Goal: Information Seeking & Learning: Get advice/opinions

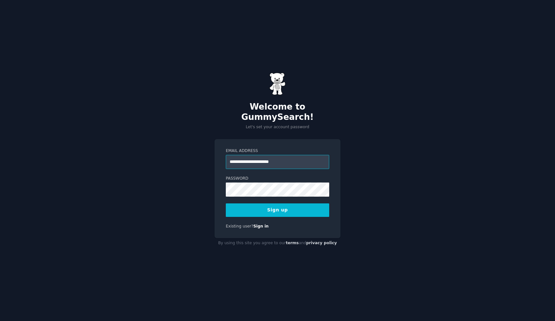
type input "**********"
click at [311, 207] on button "Sign up" at bounding box center [277, 209] width 103 height 13
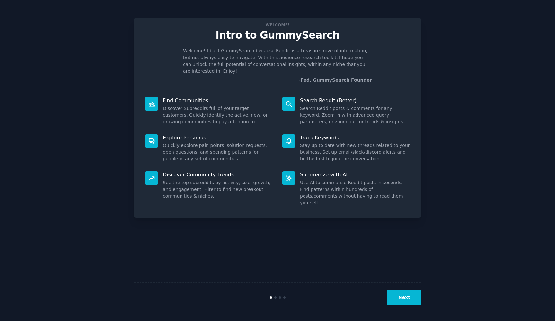
click at [400, 297] on button "Next" at bounding box center [404, 298] width 34 height 16
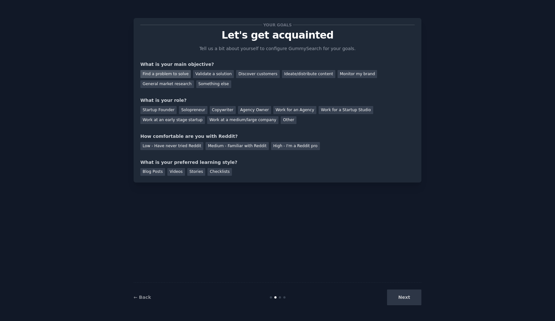
click at [170, 74] on div "Find a problem to solve" at bounding box center [165, 74] width 50 height 8
click at [254, 74] on div "Discover customers" at bounding box center [257, 74] width 43 height 8
click at [177, 76] on div "Find a problem to solve" at bounding box center [165, 74] width 50 height 8
click at [159, 110] on div "Startup Founder" at bounding box center [158, 110] width 36 height 8
click at [307, 204] on div "Your goals Let's get acquainted Tell us a bit about yourself to configure Gummy…" at bounding box center [278, 160] width 288 height 303
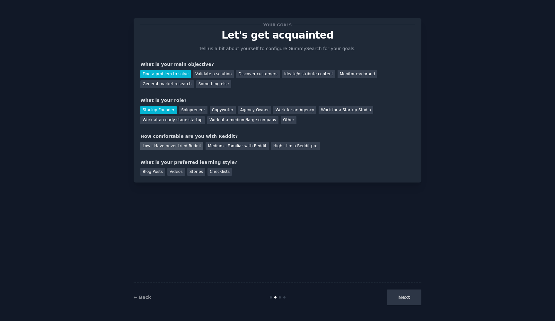
click at [190, 146] on div "Low - Have never tried Reddit" at bounding box center [171, 146] width 63 height 8
click at [211, 171] on div "Checklists" at bounding box center [220, 172] width 24 height 8
click at [397, 296] on button "Next" at bounding box center [404, 298] width 34 height 16
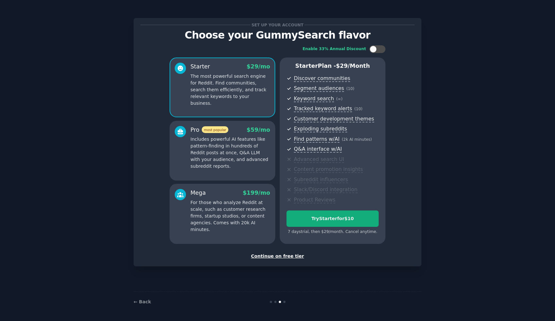
click at [346, 220] on button "Try Starter for $10" at bounding box center [333, 219] width 92 height 16
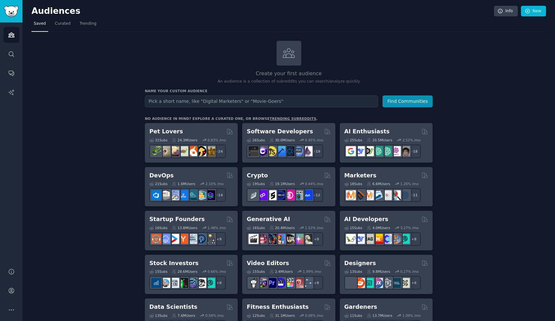
type input "s"
type input "supabase users"
click at [408, 101] on button "Find Communities" at bounding box center [408, 101] width 50 height 12
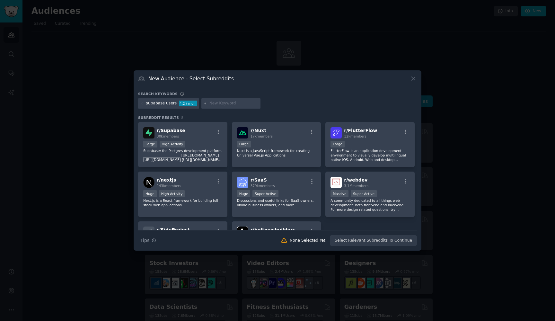
click at [188, 103] on div "4.2 / mo" at bounding box center [188, 104] width 18 height 6
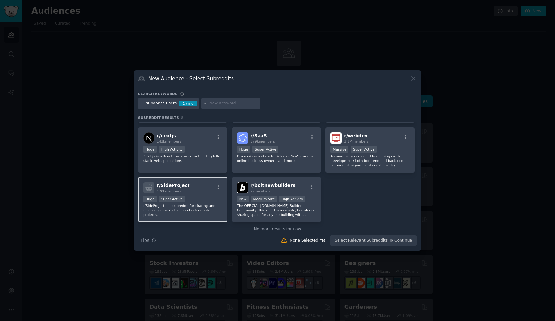
scroll to position [46, 0]
click at [206, 204] on p "r/SideProject is a subreddit for sharing and receiving constructive feedback on…" at bounding box center [182, 208] width 79 height 13
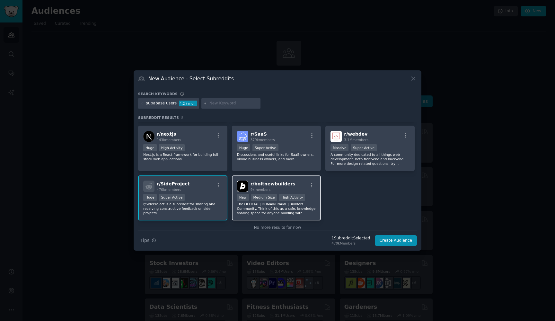
click at [292, 183] on div "r/ boltnewbuilders 9k members" at bounding box center [276, 186] width 79 height 11
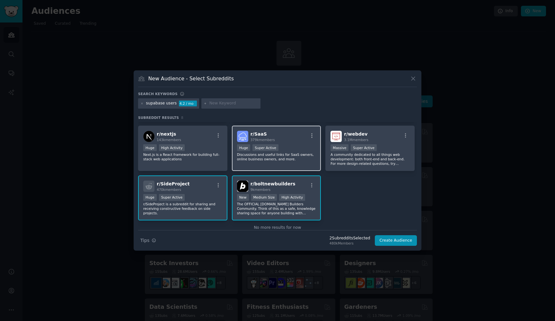
click at [293, 147] on div "Huge Super Active" at bounding box center [276, 148] width 79 height 8
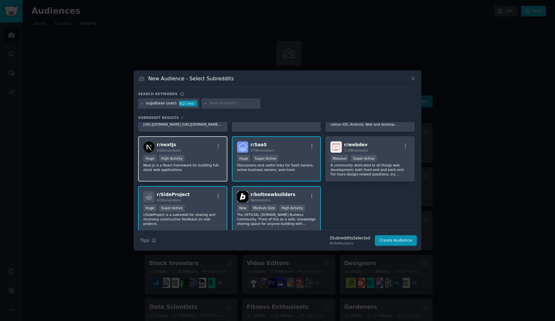
scroll to position [36, 0]
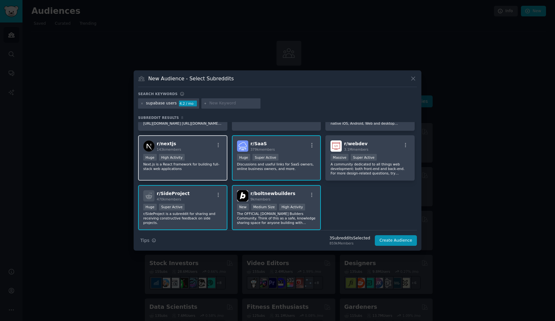
click at [202, 157] on div "Huge High Activity" at bounding box center [182, 158] width 79 height 8
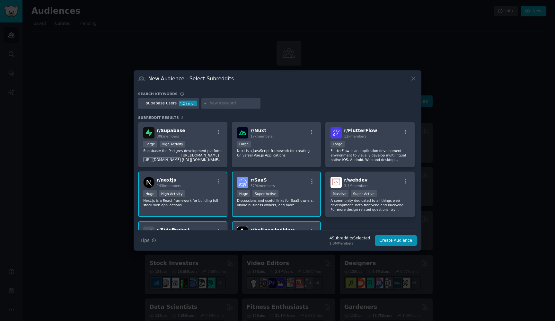
scroll to position [0, 0]
click at [207, 138] on div "r/ Supabase 30k members" at bounding box center [182, 132] width 79 height 11
click at [280, 143] on div "10,000 - 100,000 members Large" at bounding box center [276, 145] width 79 height 8
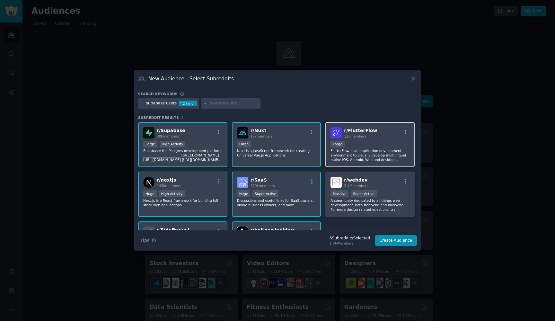
click at [366, 148] on div "10,000 - 100,000 members Large" at bounding box center [370, 145] width 79 height 8
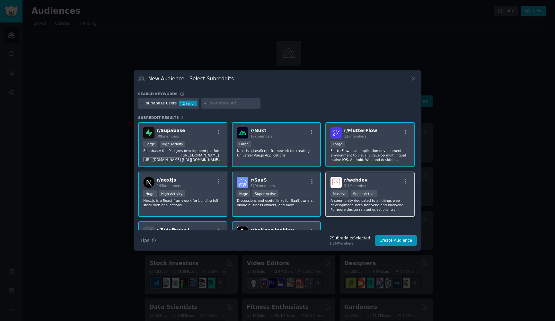
click at [373, 182] on div "r/ webdev 3.1M members" at bounding box center [370, 182] width 79 height 11
click at [398, 239] on button "Create Audience" at bounding box center [396, 240] width 42 height 11
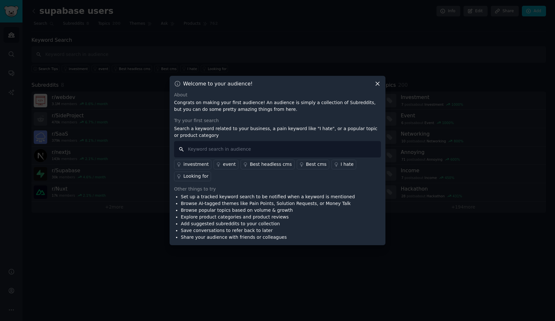
click at [260, 150] on input "text" at bounding box center [277, 149] width 207 height 16
type input "payments"
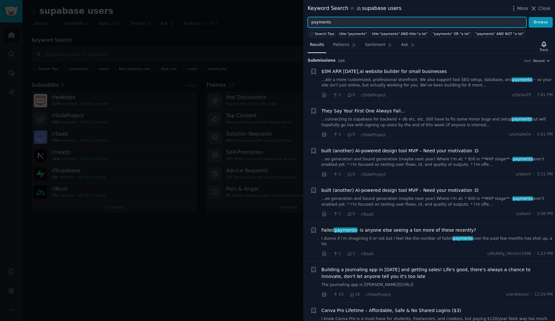
click at [399, 22] on input "payments" at bounding box center [417, 22] width 219 height 11
click at [164, 281] on div at bounding box center [277, 160] width 555 height 321
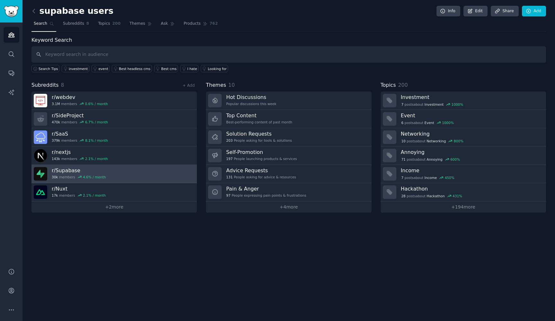
click at [136, 173] on link "r/ Supabase 30k members 4.6 % / month" at bounding box center [114, 174] width 166 height 18
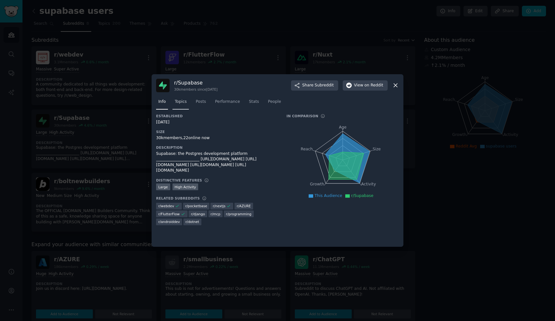
click at [183, 103] on span "Topics" at bounding box center [181, 102] width 12 height 6
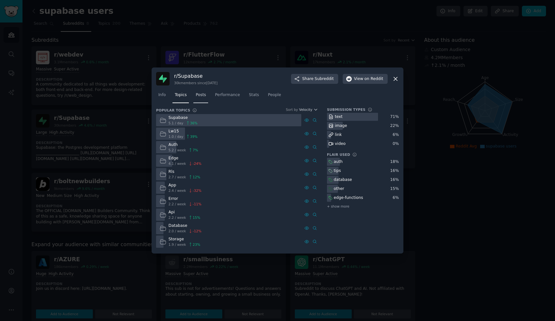
click at [201, 97] on span "Posts" at bounding box center [201, 95] width 10 height 6
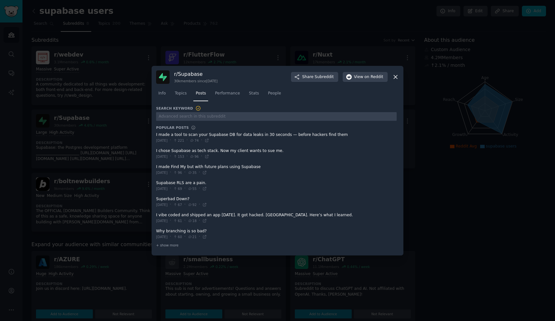
click at [395, 79] on icon at bounding box center [395, 77] width 7 height 7
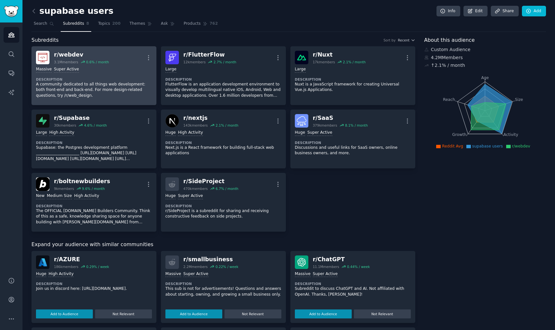
click at [84, 92] on p "A community dedicated to all things web development: both front-end and back-en…" at bounding box center [94, 90] width 116 height 17
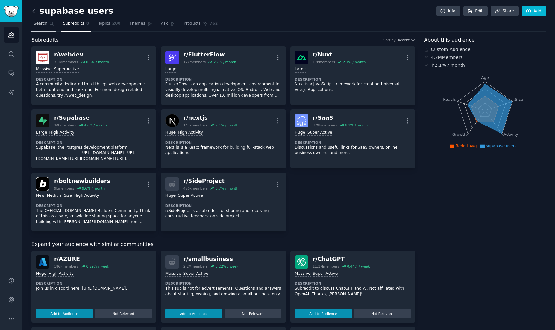
click at [46, 24] on span "Search" at bounding box center [40, 24] width 13 height 6
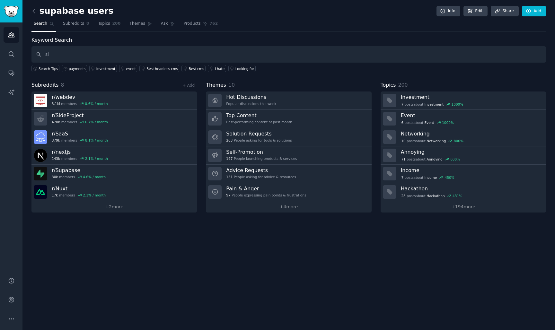
type input "s"
type input "supabase payments"
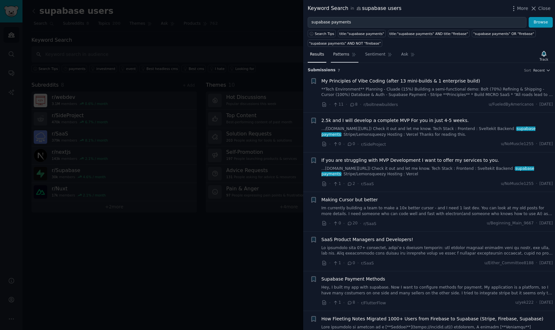
click at [340, 55] on span "Patterns" at bounding box center [341, 55] width 16 height 6
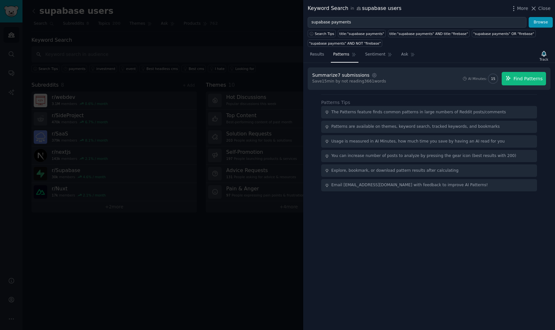
click at [520, 80] on span "Find Patterns" at bounding box center [528, 79] width 29 height 7
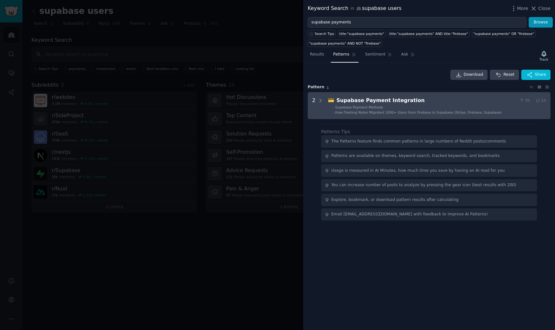
click at [415, 113] on span "How Fleeting Notes Migrated 1000+ Users from Firebase to Supabase (Stripe, Fire…" at bounding box center [419, 113] width 167 height 4
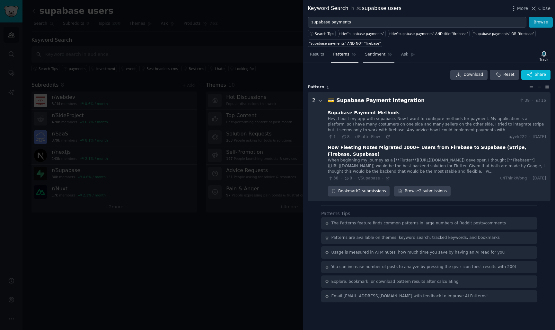
click at [379, 56] on span "Sentiment" at bounding box center [375, 55] width 20 height 6
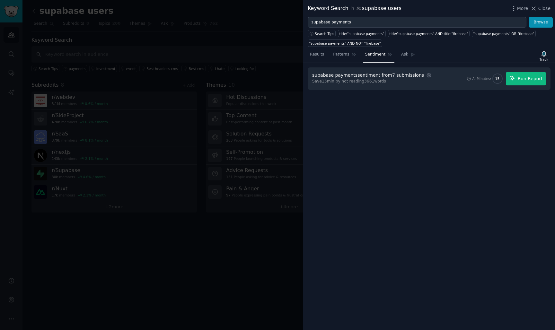
click at [536, 80] on span "Run Report" at bounding box center [530, 79] width 25 height 7
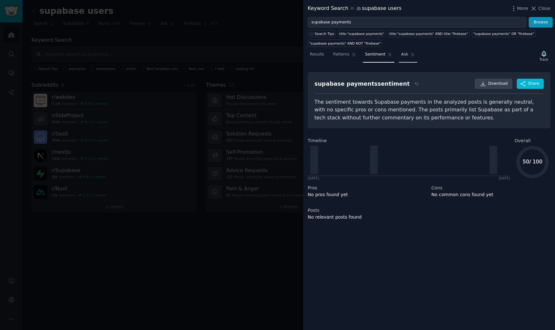
click at [407, 58] on link "Ask" at bounding box center [408, 55] width 18 height 13
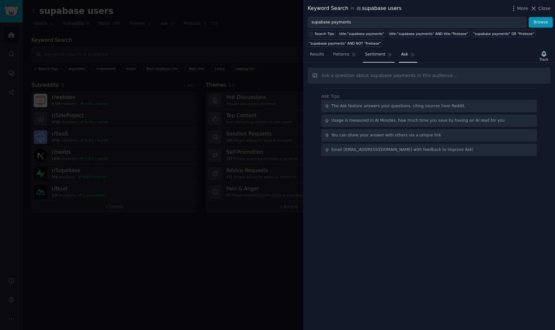
click at [379, 58] on link "Sentiment" at bounding box center [378, 55] width 31 height 13
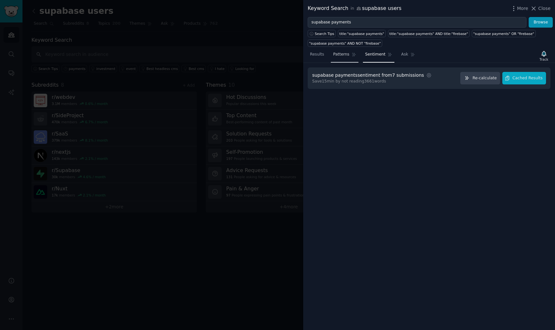
click at [350, 60] on link "Patterns" at bounding box center [344, 55] width 27 height 13
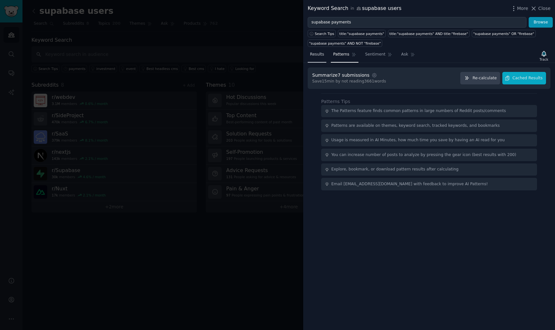
click at [320, 61] on link "Results" at bounding box center [317, 55] width 19 height 13
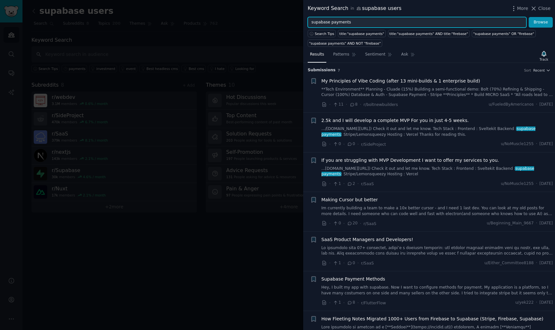
click at [368, 23] on input "supabase payments" at bounding box center [417, 22] width 219 height 11
click at [322, 33] on span "Search Tips" at bounding box center [325, 33] width 20 height 4
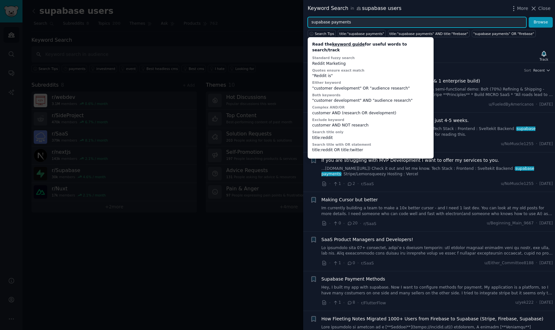
click at [358, 22] on input "supabase payments" at bounding box center [417, 22] width 219 height 11
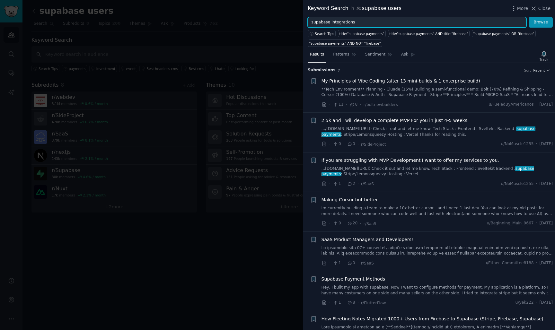
type input "supabase integrations"
click at [541, 22] on button "Browse" at bounding box center [541, 22] width 24 height 11
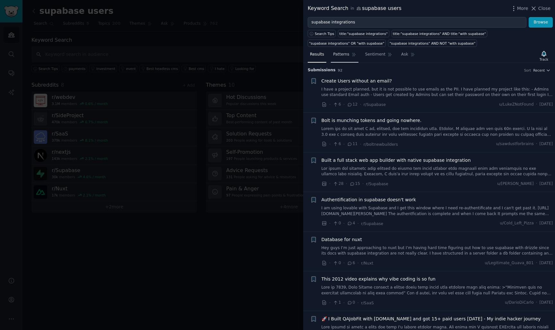
click at [345, 56] on span "Patterns" at bounding box center [341, 55] width 16 height 6
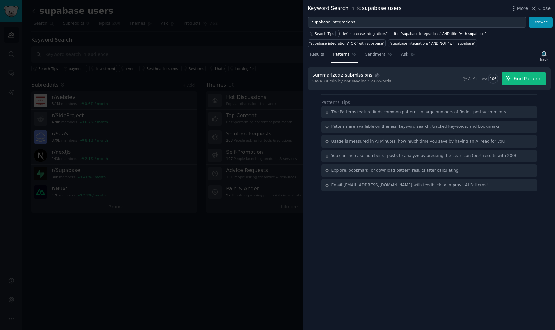
click at [527, 79] on span "Find Patterns" at bounding box center [528, 79] width 29 height 7
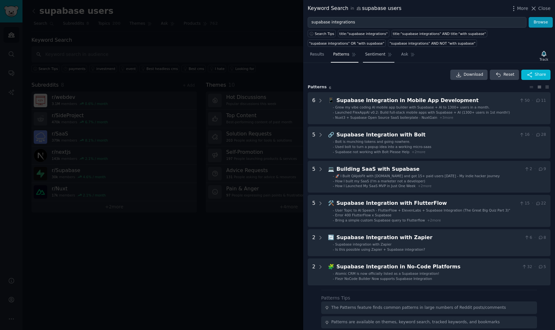
click at [381, 54] on span "Sentiment" at bounding box center [375, 55] width 20 height 6
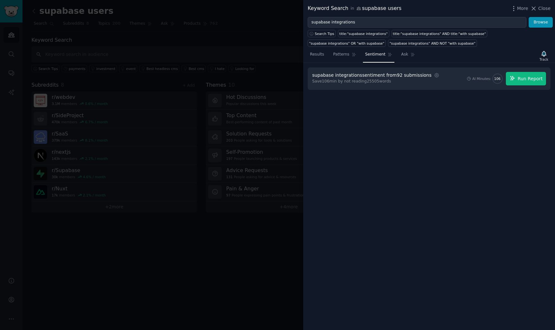
click at [532, 78] on span "Run Report" at bounding box center [530, 79] width 25 height 7
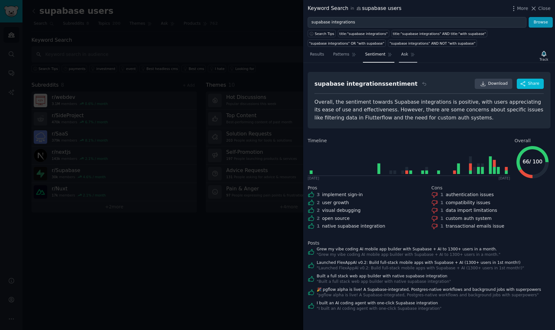
click at [405, 57] on span "Ask" at bounding box center [404, 55] width 7 height 6
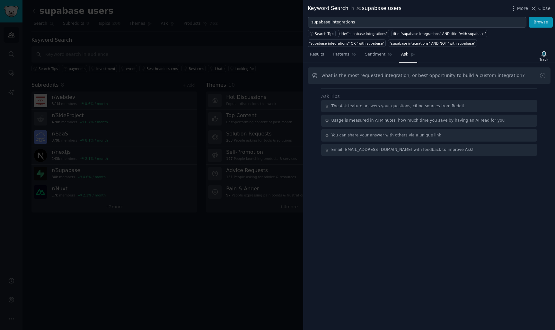
type input "what is the most requested integration, or best opportunity to build a custom i…"
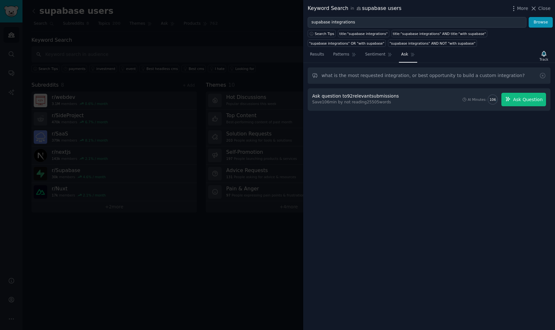
click at [534, 97] on span "Ask Question" at bounding box center [528, 99] width 30 height 7
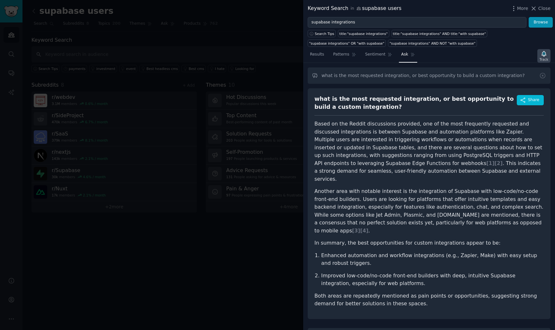
click at [543, 57] on icon "button" at bounding box center [544, 53] width 7 height 7
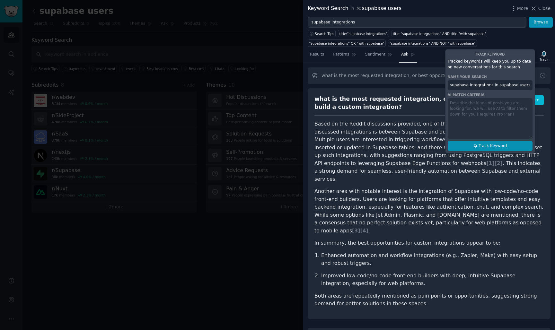
click at [484, 146] on span "Track Keyword" at bounding box center [493, 146] width 28 height 6
type input "supabase integrations in supabase users"
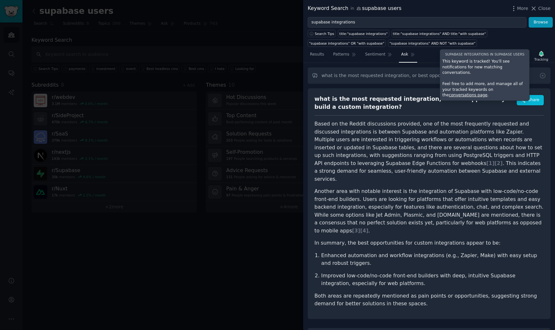
click at [437, 188] on p "Another area with notable interest is the integration of Supabase with low-code…" at bounding box center [429, 211] width 229 height 47
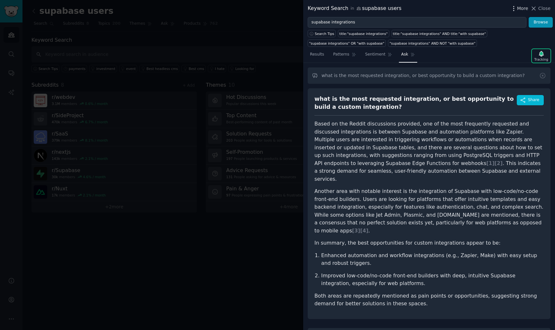
click at [514, 9] on icon "button" at bounding box center [514, 8] width 1 height 4
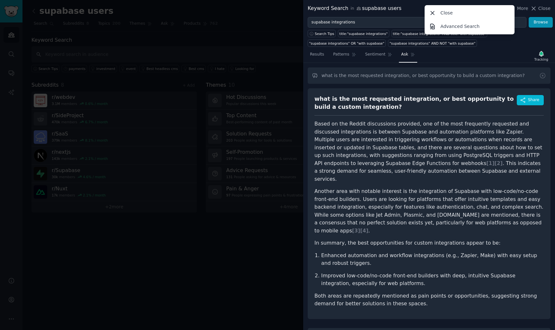
click at [469, 134] on p "Based on the Reddit discussions provided, one of the most frequently requested …" at bounding box center [429, 151] width 229 height 63
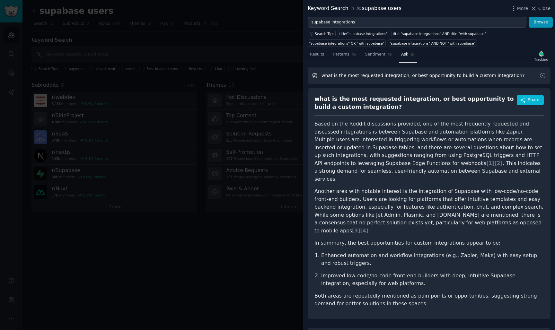
click at [512, 75] on input "what is the most requested integration, or best opportunity to build a custom i…" at bounding box center [429, 75] width 243 height 16
type input "what is the most requested integration, or best opportunity to build a custom i…"
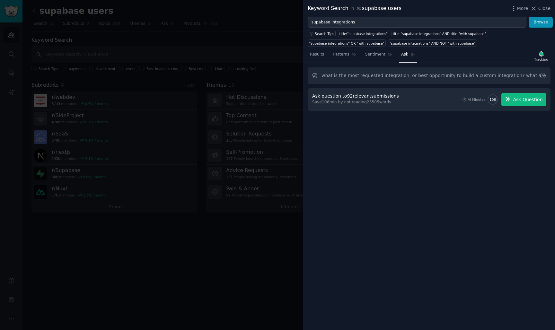
click at [515, 98] on span "Ask Question" at bounding box center [528, 99] width 30 height 7
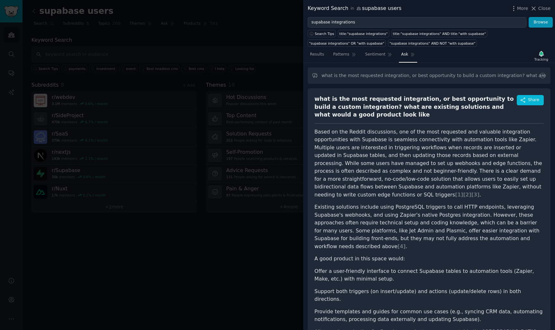
click at [148, 244] on div at bounding box center [277, 165] width 555 height 330
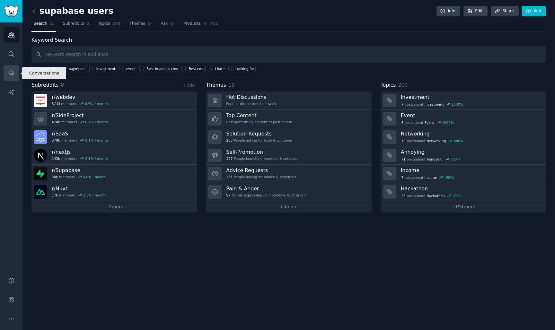
click at [9, 73] on icon "Sidebar" at bounding box center [11, 73] width 7 height 7
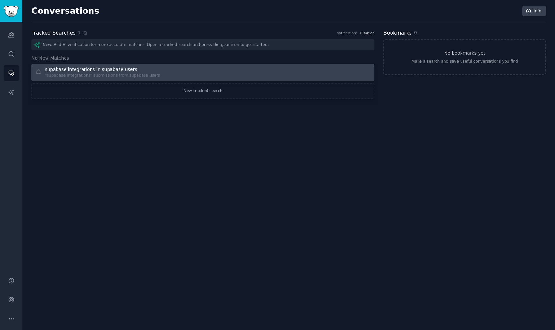
click at [158, 71] on div "supabase integrations in supabase users "supabase integrations" submissions fro…" at bounding box center [117, 72] width 164 height 13
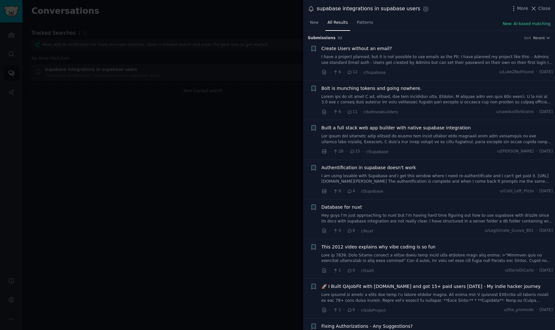
click at [196, 147] on div at bounding box center [277, 165] width 555 height 330
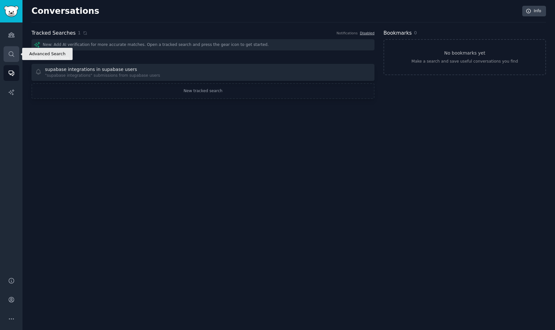
click at [11, 55] on icon "Sidebar" at bounding box center [11, 54] width 7 height 7
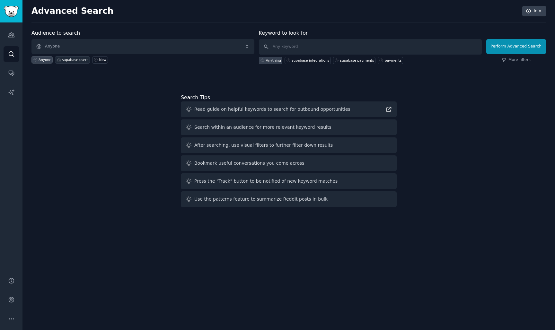
click at [77, 58] on div "supabase users" at bounding box center [75, 60] width 26 height 4
click at [305, 47] on input "text" at bounding box center [370, 46] width 223 height 15
type input "hate"
click at [517, 46] on button "Perform Advanced Search" at bounding box center [517, 46] width 60 height 15
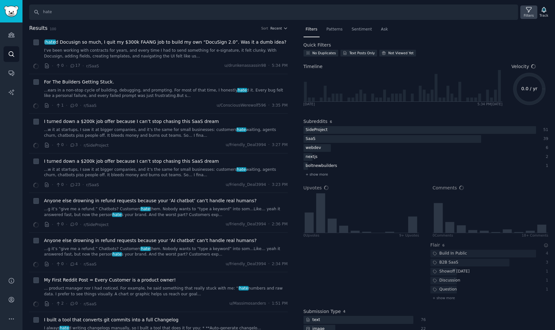
click at [528, 11] on icon at bounding box center [528, 9] width 5 height 5
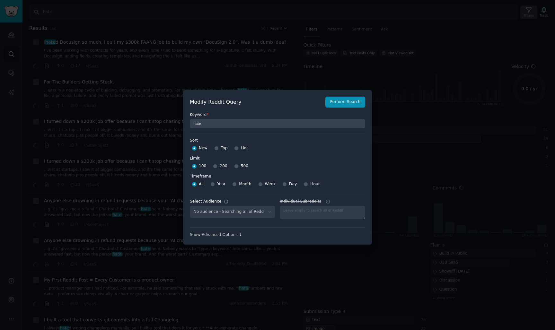
select select "5ca843072c"
click at [408, 100] on div at bounding box center [277, 165] width 555 height 330
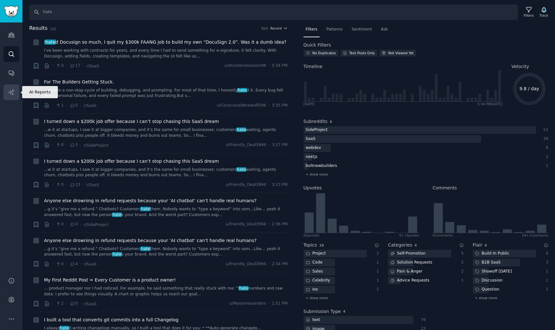
click at [10, 95] on icon "Sidebar" at bounding box center [11, 92] width 7 height 7
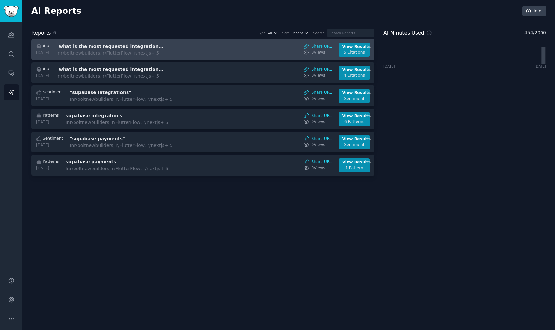
click at [249, 51] on div "Ask [DATE] "what is the most requested integration, or best opportunity to buil…" at bounding box center [203, 50] width 337 height 14
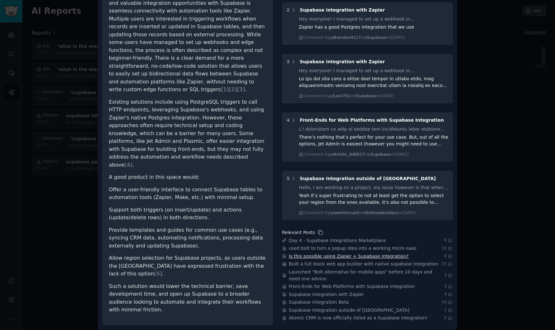
scroll to position [94, 0]
click at [317, 233] on icon at bounding box center [320, 233] width 7 height 7
click at [321, 242] on span "Day 4 - Supabase Integrations Marketplace" at bounding box center [337, 241] width 97 height 7
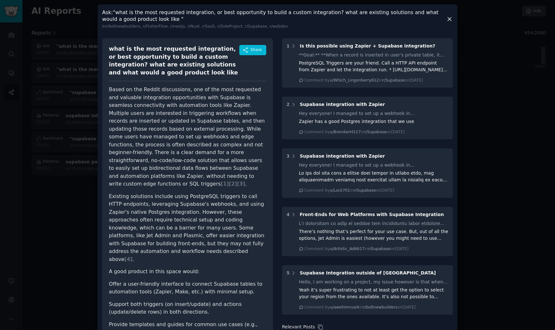
scroll to position [0, 0]
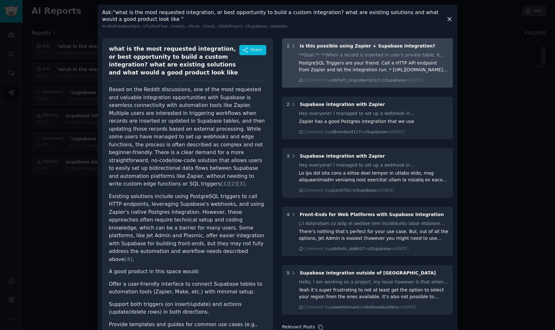
click at [350, 66] on div "PostgreSQL Triggers are your friend. Call a HTTP API endpoint from Zapier and l…" at bounding box center [374, 66] width 150 height 13
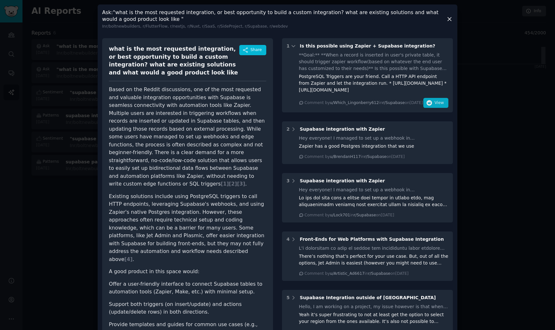
click at [436, 106] on span "View" at bounding box center [439, 103] width 9 height 6
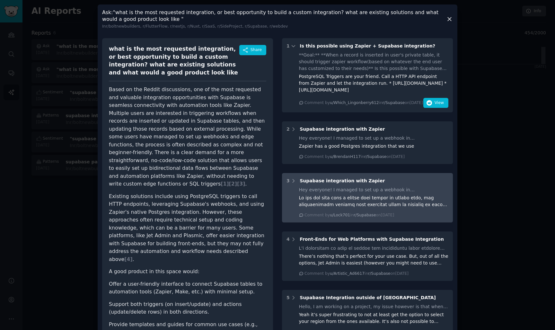
click at [333, 193] on div "3 Supabase integration with Zapier Hey everyone! I managed to set up a webhook …" at bounding box center [367, 197] width 171 height 49
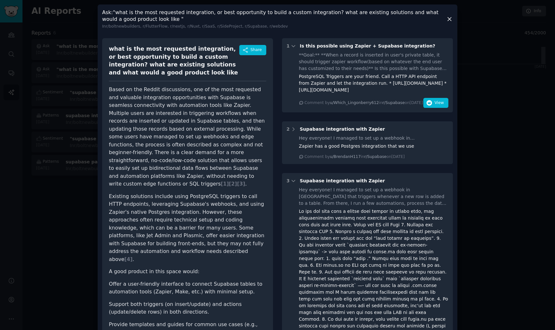
click at [451, 20] on icon at bounding box center [449, 19] width 7 height 7
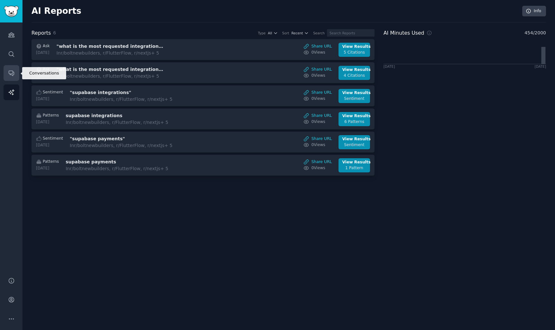
click at [12, 72] on icon "Sidebar" at bounding box center [11, 73] width 7 height 7
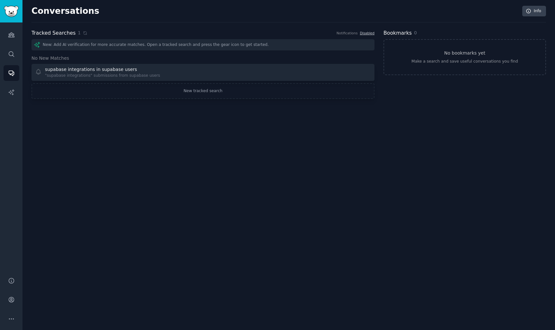
click at [170, 42] on div "New: Add AI verification for more accurate matches. Open a tracked search and p…" at bounding box center [202, 44] width 343 height 11
click at [12, 39] on link "Audiences" at bounding box center [12, 35] width 16 height 16
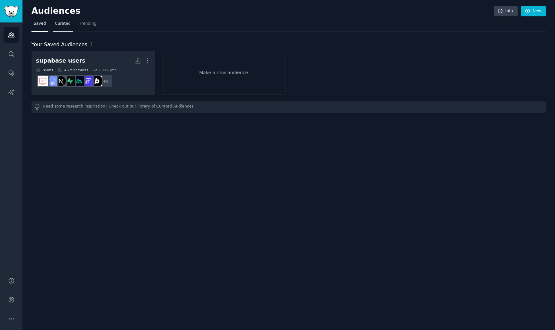
click at [66, 26] on span "Curated" at bounding box center [63, 24] width 16 height 6
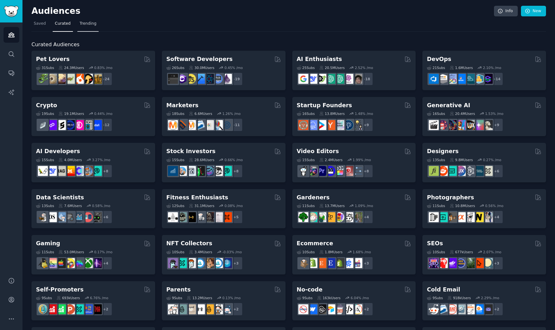
click at [89, 23] on span "Trending" at bounding box center [88, 24] width 17 height 6
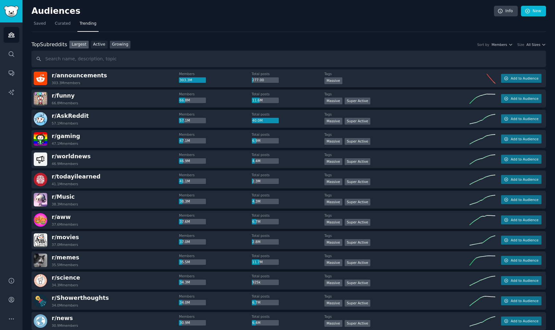
click at [125, 46] on link "Growing" at bounding box center [120, 45] width 21 height 8
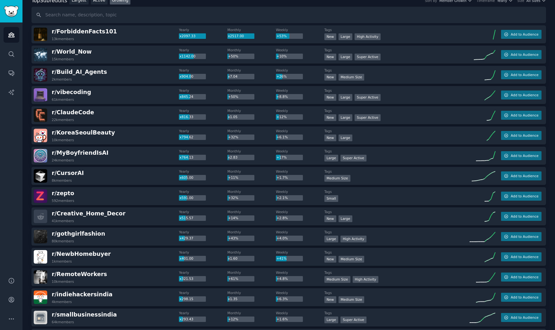
scroll to position [44, 0]
click at [511, 278] on span "Add to Audience" at bounding box center [525, 277] width 28 height 4
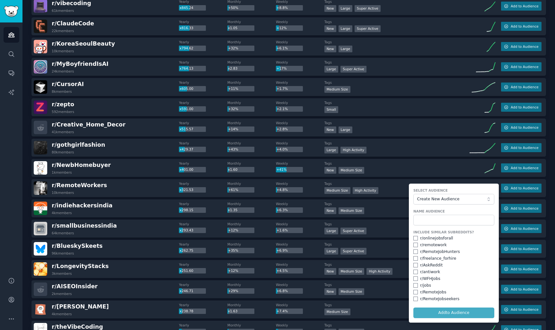
scroll to position [131, 0]
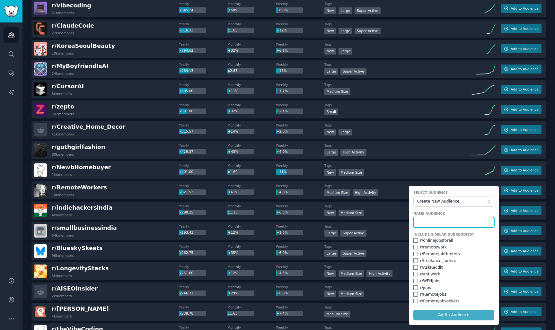
click at [444, 223] on input "text" at bounding box center [454, 222] width 81 height 11
type input "Remote Workers"
click at [453, 313] on button "Add to Audience" at bounding box center [454, 315] width 81 height 11
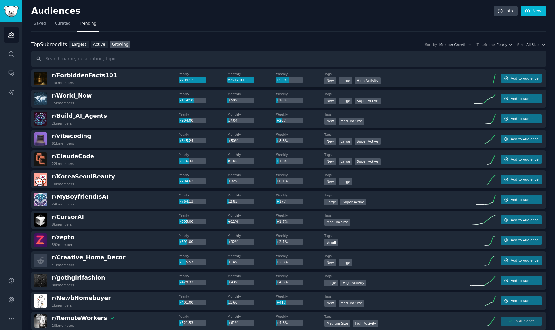
scroll to position [0, 0]
click at [436, 161] on div ">= 95th percentile for submissions / day New Large Super Active" at bounding box center [397, 162] width 145 height 8
click at [12, 12] on img "Sidebar" at bounding box center [11, 11] width 15 height 11
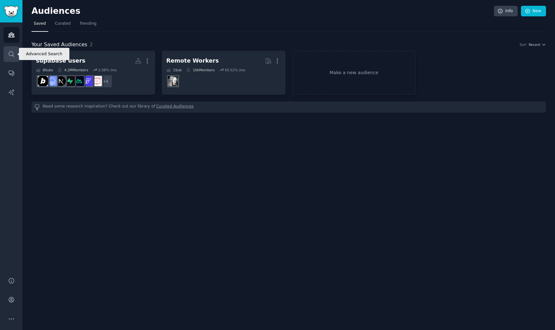
click at [13, 56] on icon "Sidebar" at bounding box center [11, 53] width 5 height 5
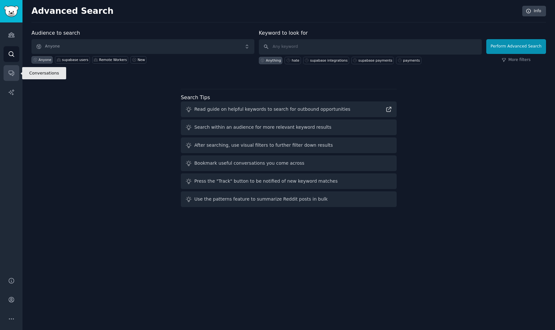
click at [14, 72] on icon "Sidebar" at bounding box center [11, 73] width 7 height 7
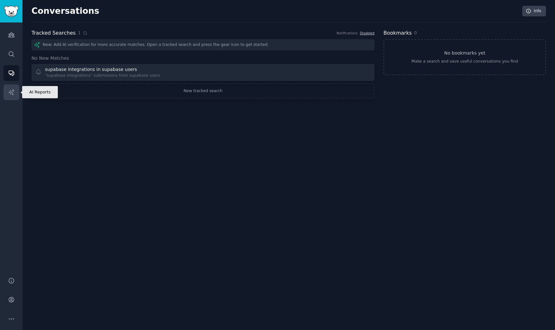
click at [14, 95] on icon "Sidebar" at bounding box center [11, 92] width 7 height 7
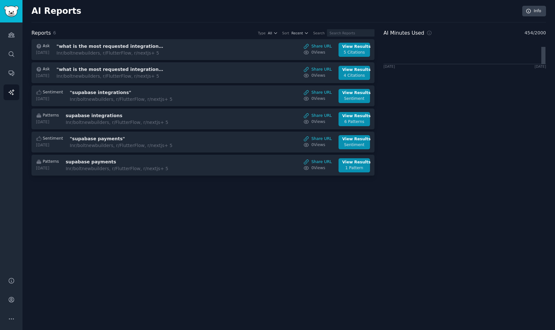
click at [11, 11] on img "Sidebar" at bounding box center [11, 11] width 15 height 11
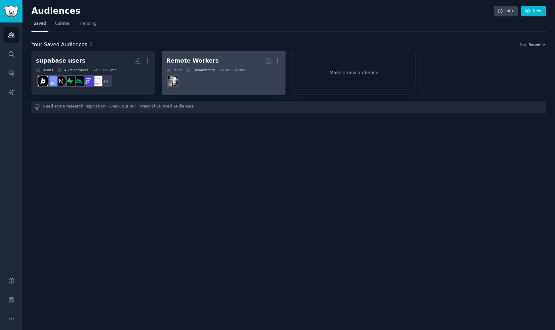
click at [203, 79] on dd "r/RemoteWorkers" at bounding box center [223, 81] width 115 height 18
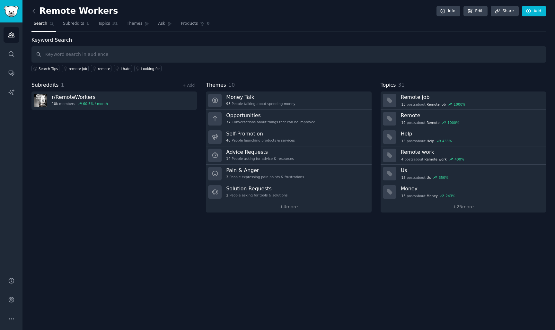
click at [153, 143] on div "Subreddits 1 + Add r/ RemoteWorkers 10k members 60.5 % / month" at bounding box center [114, 146] width 166 height 131
click at [159, 53] on input "text" at bounding box center [288, 54] width 515 height 16
click at [76, 26] on link "Subreddits 1" at bounding box center [76, 25] width 31 height 13
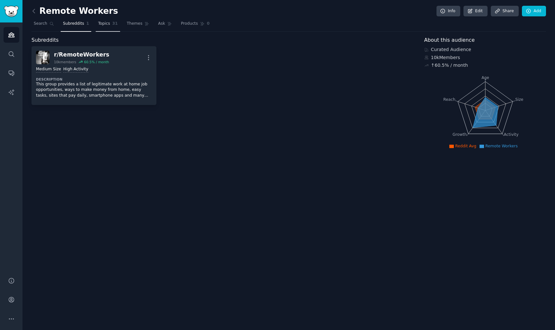
click at [106, 24] on span "Topics" at bounding box center [104, 24] width 12 height 6
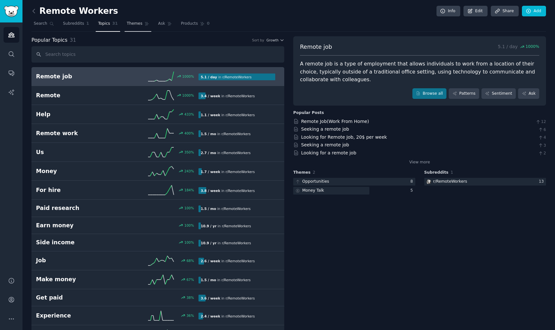
click at [134, 26] on span "Themes" at bounding box center [135, 24] width 16 height 6
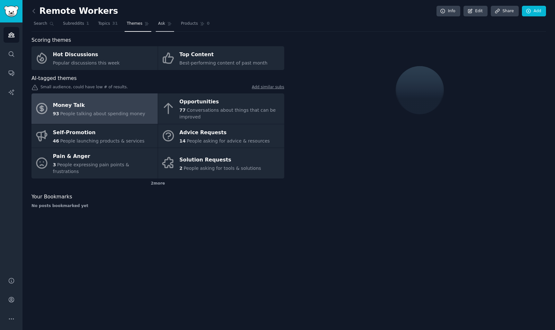
click at [158, 25] on span "Ask" at bounding box center [161, 24] width 7 height 6
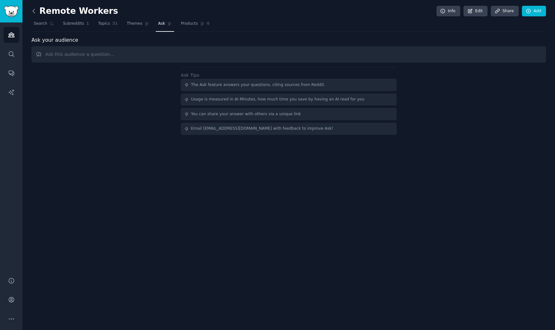
click at [34, 12] on icon at bounding box center [34, 11] width 2 height 4
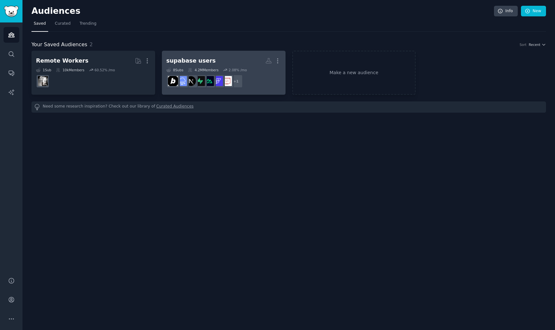
click at [205, 59] on div "supabase users" at bounding box center [190, 61] width 49 height 8
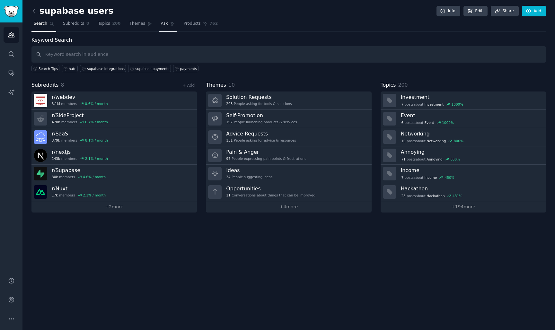
click at [162, 23] on span "Ask" at bounding box center [164, 24] width 7 height 6
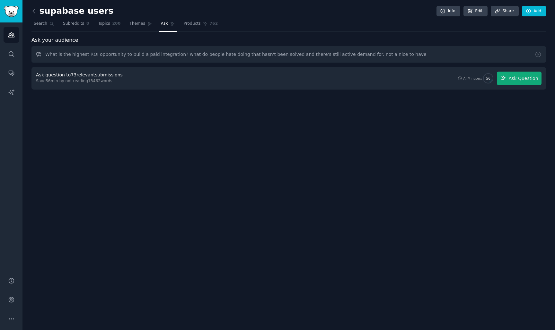
click at [180, 127] on div "supabase users Info Edit Share Add Search Subreddits 8 Topics 200 Themes Ask Pr…" at bounding box center [288, 165] width 533 height 330
click at [148, 81] on div "Ask question to 73 relevant submissions Save 56 min by not reading 13462 words …" at bounding box center [289, 78] width 506 height 13
click at [534, 78] on span "Ask Question" at bounding box center [524, 78] width 30 height 7
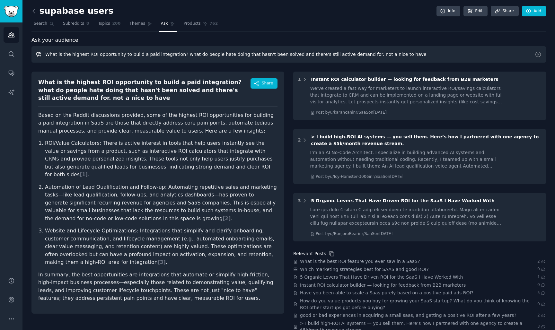
drag, startPoint x: 397, startPoint y: 52, endPoint x: 23, endPoint y: 49, distance: 373.2
click at [23, 49] on div "supabase users Info Edit Share Add Search Subreddits 8 Topics 200 Themes Ask Pr…" at bounding box center [288, 179] width 533 height 359
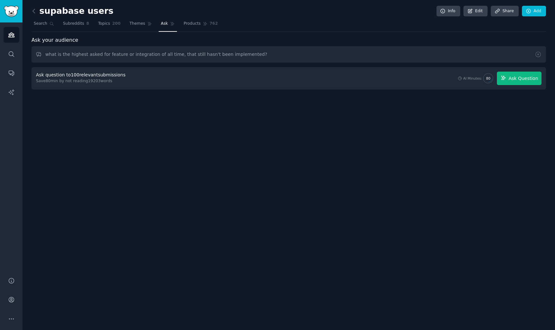
click at [512, 76] on span "Ask Question" at bounding box center [524, 78] width 30 height 7
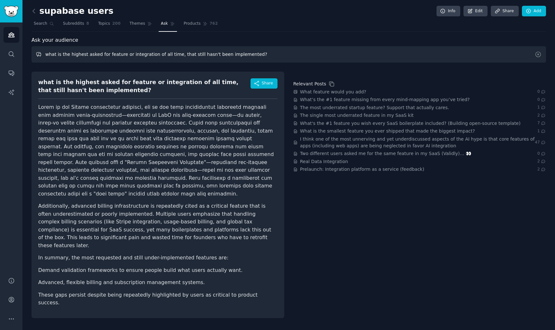
click at [245, 55] on input "what is the highest asked for feature or integration of all time, that still ha…" at bounding box center [288, 54] width 515 height 16
click at [478, 57] on input "what is the highest asked for feature or integration of all time, that still ha…" at bounding box center [288, 54] width 515 height 16
type input "what is the highest asked for feature or integration of all time, that still ha…"
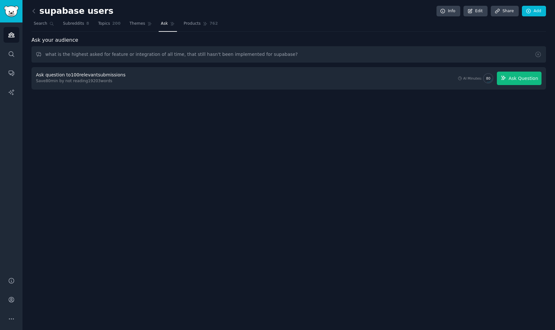
click at [511, 76] on span "Ask Question" at bounding box center [524, 78] width 30 height 7
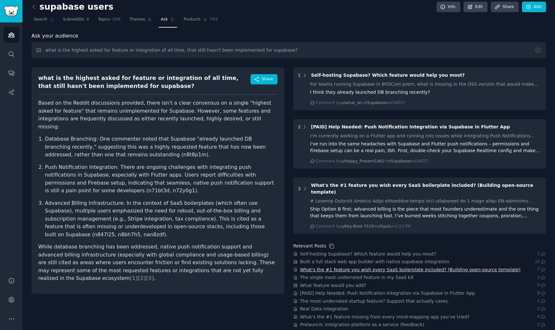
scroll to position [4, 0]
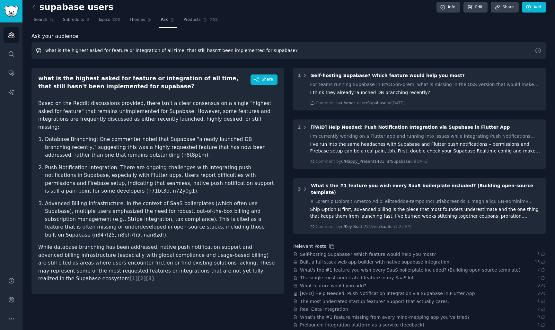
drag, startPoint x: 289, startPoint y: 52, endPoint x: 1, endPoint y: 45, distance: 288.4
click at [1, 45] on div "Advanced Search Audiences Search Conversations AI Reports Help Account More sup…" at bounding box center [277, 165] width 555 height 330
click at [42, 21] on span "Search" at bounding box center [40, 20] width 13 height 6
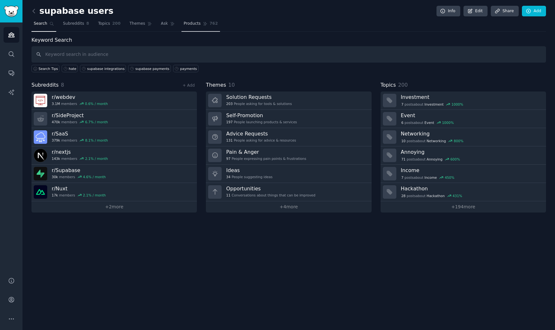
click at [188, 21] on span "Products" at bounding box center [192, 24] width 17 height 6
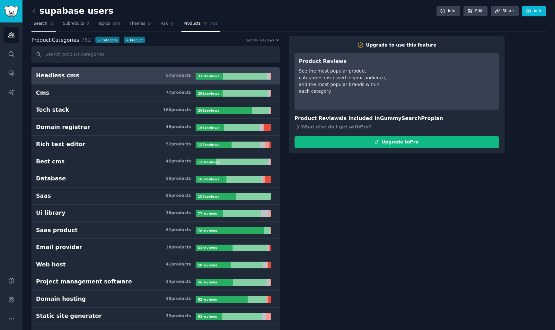
click at [39, 22] on span "Search" at bounding box center [40, 24] width 13 height 6
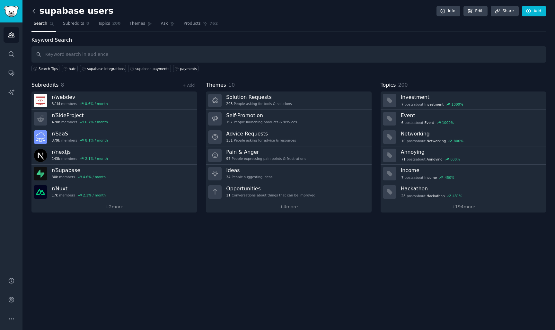
click at [35, 11] on icon at bounding box center [34, 11] width 7 height 7
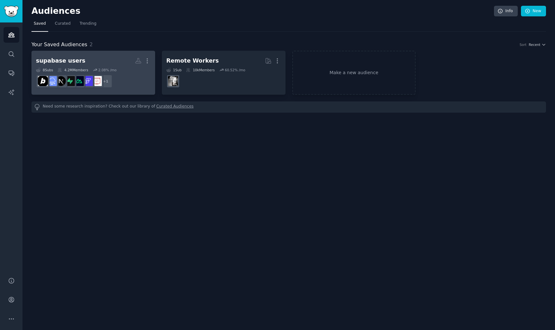
click at [103, 61] on h2 "supabase users More" at bounding box center [93, 60] width 115 height 11
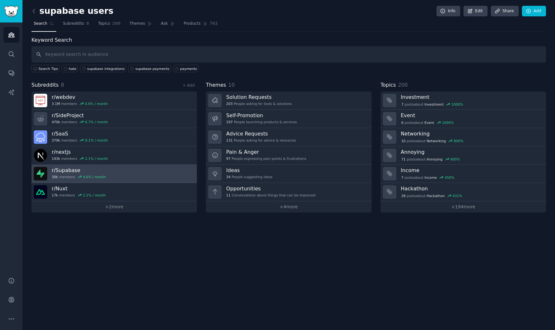
click at [126, 173] on link "r/ Supabase 30k members 4.6 % / month" at bounding box center [114, 174] width 166 height 18
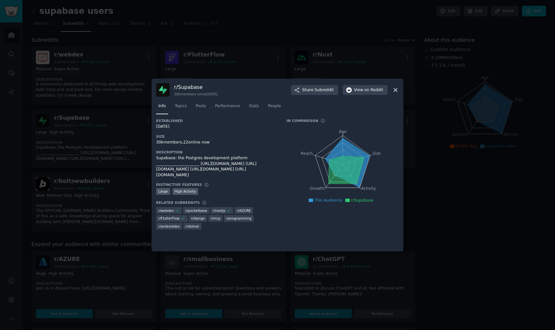
click at [395, 89] on icon at bounding box center [396, 90] width 4 height 4
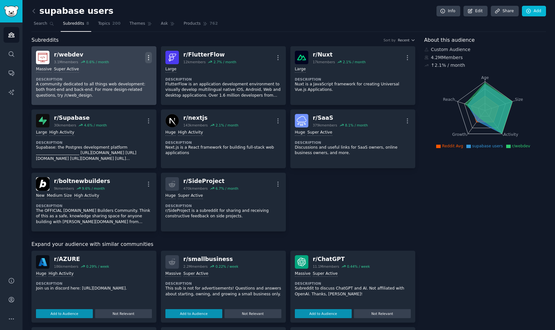
click at [148, 56] on icon "button" at bounding box center [148, 57] width 7 height 7
click at [131, 83] on div "Delete" at bounding box center [122, 82] width 38 height 13
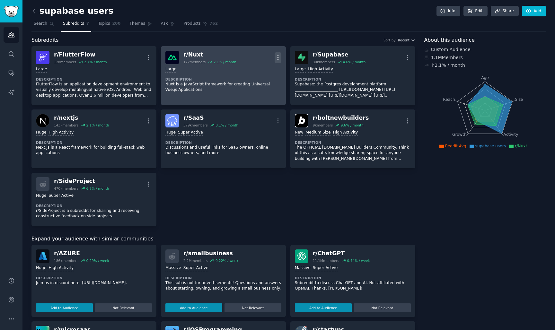
click at [276, 57] on icon "button" at bounding box center [278, 57] width 7 height 7
click at [260, 82] on div "Delete" at bounding box center [252, 82] width 38 height 13
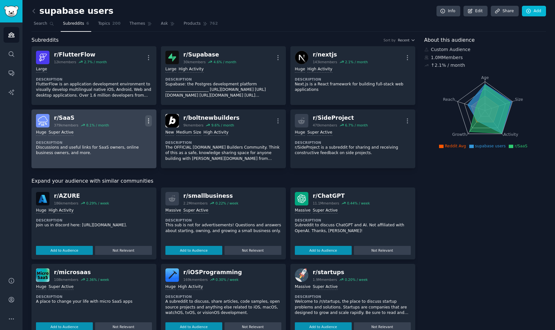
click at [146, 120] on icon "button" at bounding box center [148, 121] width 7 height 7
click at [126, 144] on p "Delete" at bounding box center [123, 145] width 15 height 7
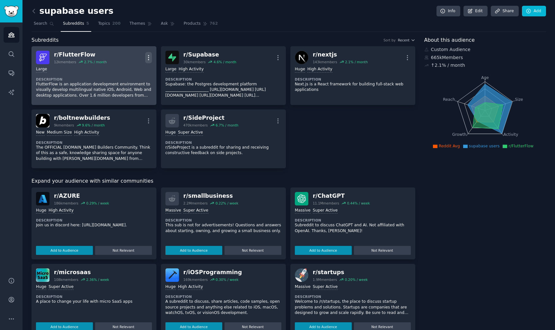
click at [148, 58] on icon "button" at bounding box center [148, 57] width 7 height 7
click at [133, 82] on div "Delete" at bounding box center [122, 82] width 38 height 13
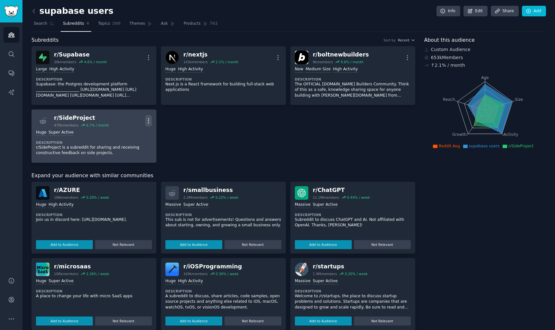
click at [149, 121] on icon "button" at bounding box center [148, 121] width 7 height 7
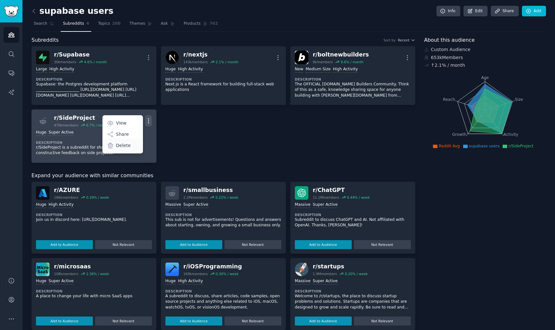
click at [127, 144] on p "Delete" at bounding box center [123, 145] width 15 height 7
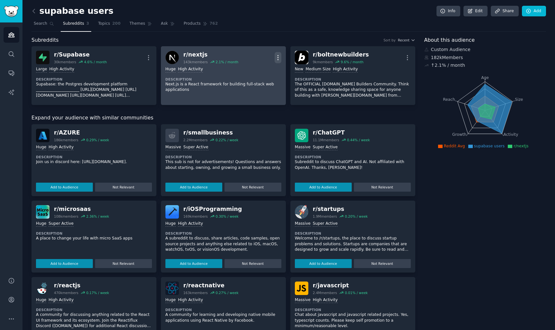
click at [276, 59] on icon "button" at bounding box center [278, 57] width 7 height 7
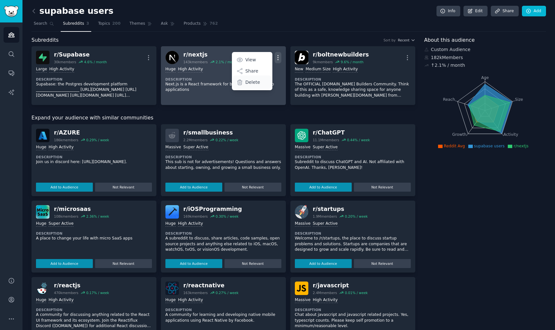
click at [259, 84] on div "Delete" at bounding box center [252, 82] width 38 height 13
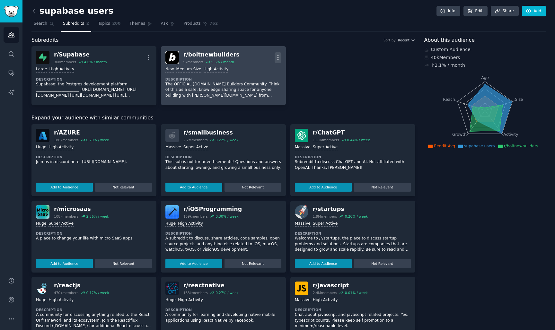
click at [279, 57] on icon "button" at bounding box center [278, 57] width 7 height 7
click at [259, 85] on div "Delete" at bounding box center [252, 82] width 38 height 13
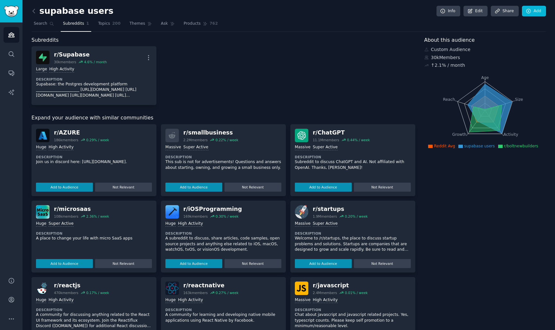
click at [202, 97] on div "r/ Supabase 30k members 4.6 % / month More Large High Activity Description Supa…" at bounding box center [223, 75] width 384 height 59
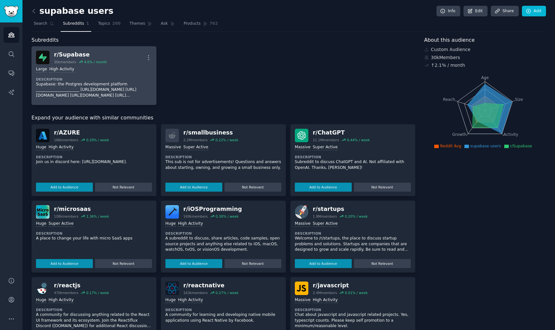
click at [132, 67] on div "Large High Activity" at bounding box center [94, 70] width 116 height 6
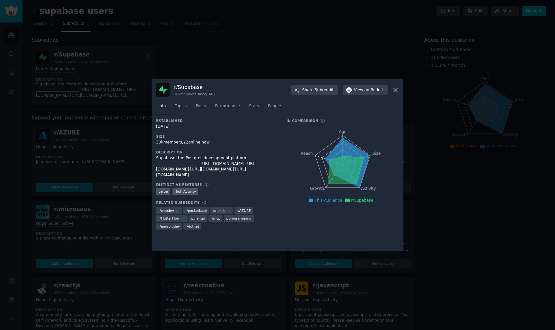
click at [304, 55] on div at bounding box center [277, 165] width 555 height 330
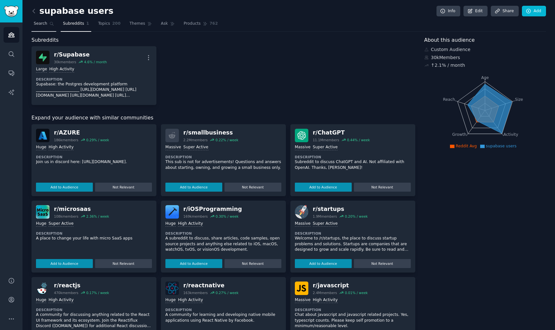
click at [51, 26] on icon at bounding box center [51, 24] width 4 height 4
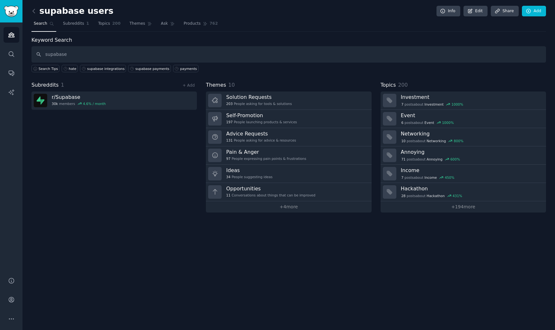
type input "supabase"
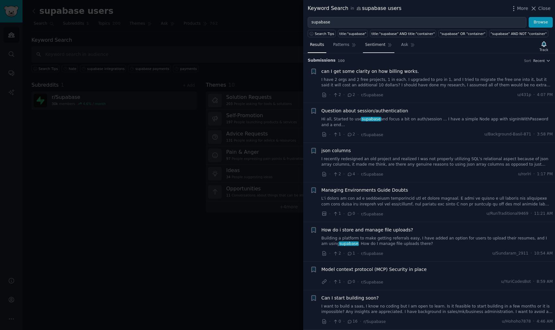
click at [367, 47] on span "Sentiment" at bounding box center [375, 45] width 20 height 6
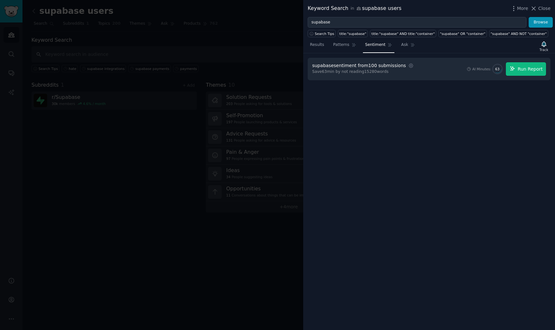
click at [528, 71] on span "Run Report" at bounding box center [530, 69] width 25 height 7
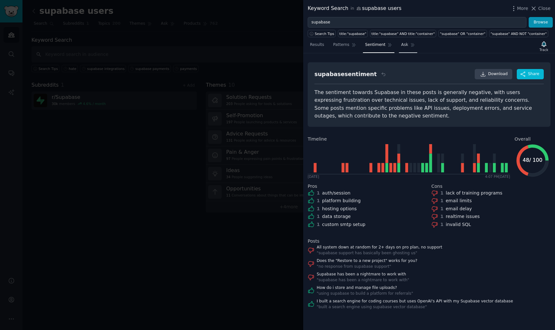
click at [405, 46] on span "Ask" at bounding box center [404, 45] width 7 height 6
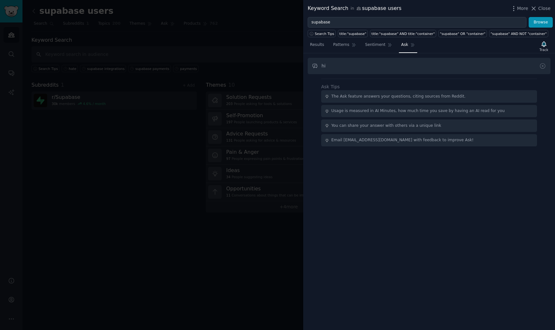
type input "h"
type input "biggest complaint?"
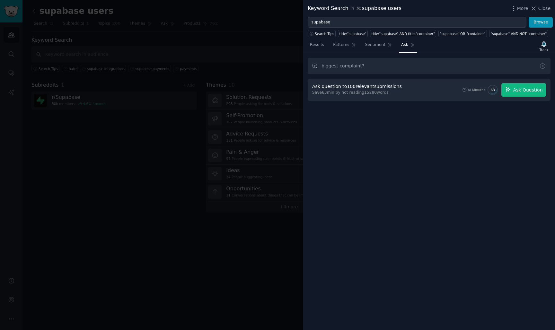
click at [521, 86] on button "Ask Question" at bounding box center [524, 89] width 45 height 13
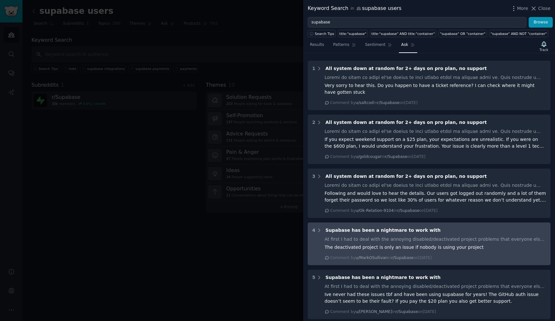
scroll to position [220, 0]
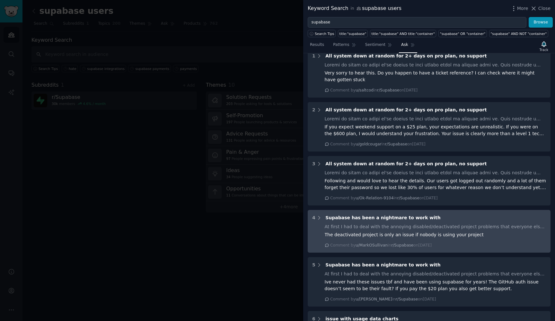
click at [395, 232] on div "The deactivated project is only an issue if nobody is using your project" at bounding box center [436, 235] width 222 height 7
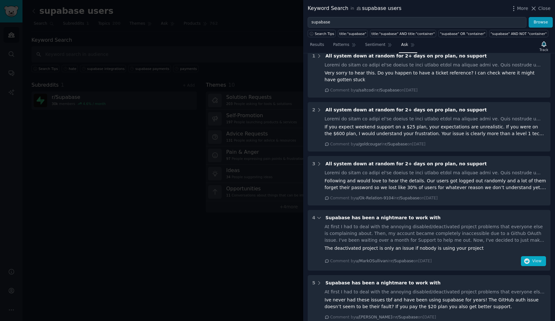
click at [534, 259] on span "View" at bounding box center [537, 262] width 9 height 6
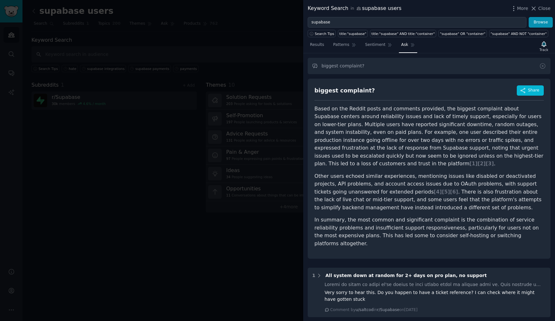
scroll to position [0, 0]
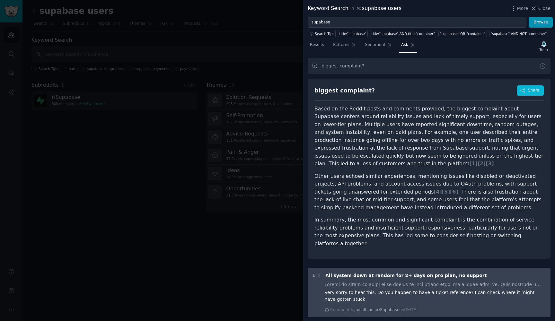
click at [392, 273] on span "All system down at random for 2+ days on pro plan, no support" at bounding box center [406, 275] width 161 height 5
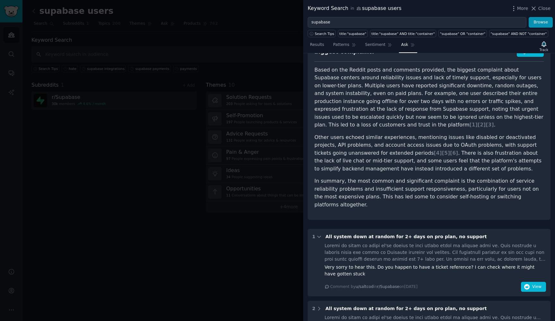
scroll to position [39, 0]
click at [530, 282] on button "View" at bounding box center [533, 287] width 25 height 10
click at [234, 245] on div at bounding box center [277, 160] width 555 height 321
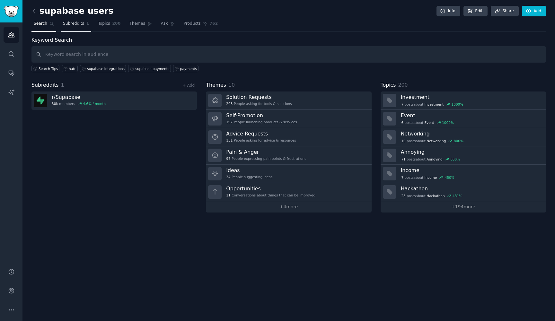
click at [73, 24] on span "Subreddits" at bounding box center [73, 24] width 21 height 6
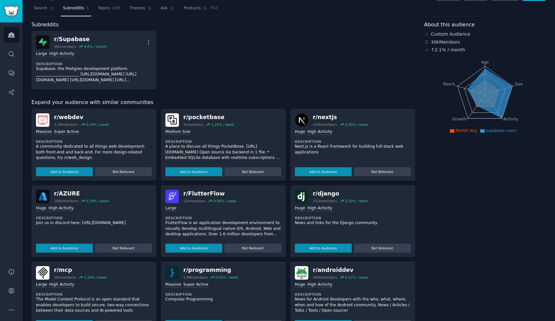
scroll to position [15, 0]
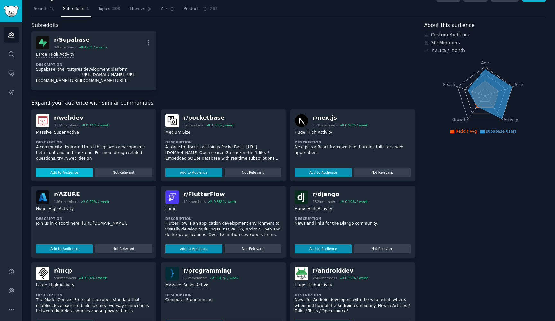
click at [76, 173] on button "Add to Audience" at bounding box center [64, 172] width 57 height 9
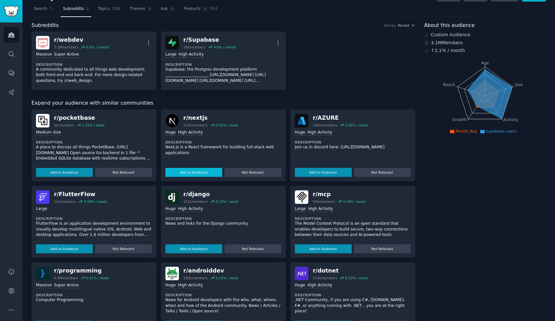
click at [197, 170] on button "Add to Audience" at bounding box center [194, 172] width 57 height 9
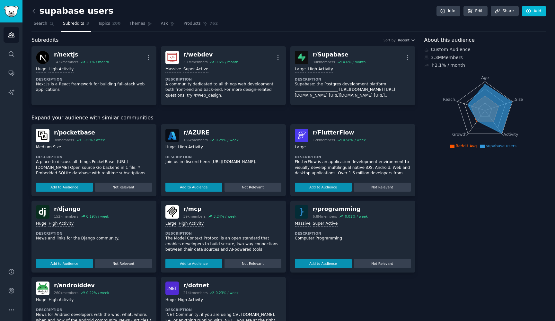
scroll to position [0, 0]
click at [72, 187] on button "Add to Audience" at bounding box center [64, 187] width 57 height 9
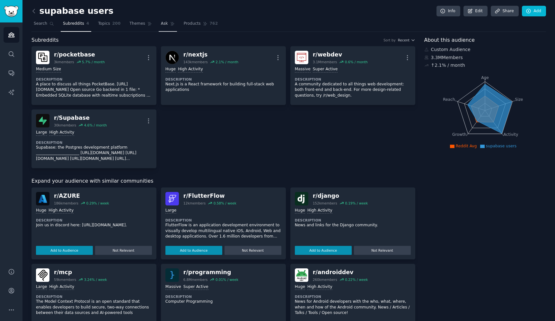
click at [166, 26] on span "Ask" at bounding box center [164, 24] width 7 height 6
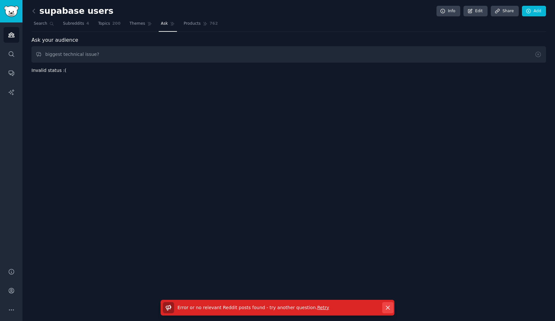
click at [389, 307] on icon "button" at bounding box center [388, 308] width 4 height 4
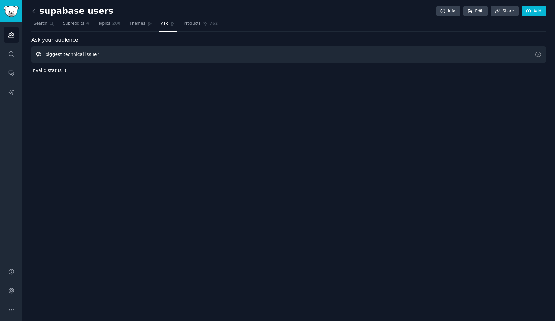
click at [184, 57] on input "biggest technical issue?" at bounding box center [288, 54] width 515 height 16
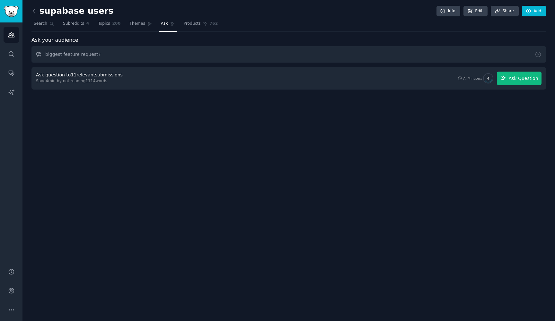
click at [516, 76] on span "Ask Question" at bounding box center [524, 78] width 30 height 7
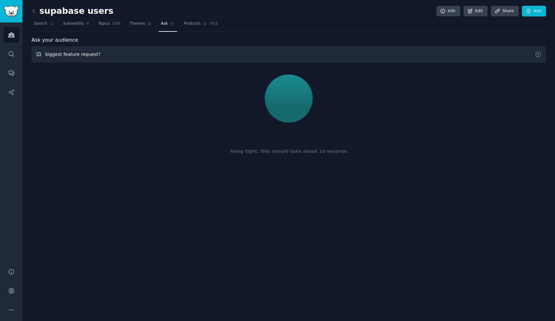
click at [190, 55] on input "biggest feature request?" at bounding box center [288, 54] width 515 height 16
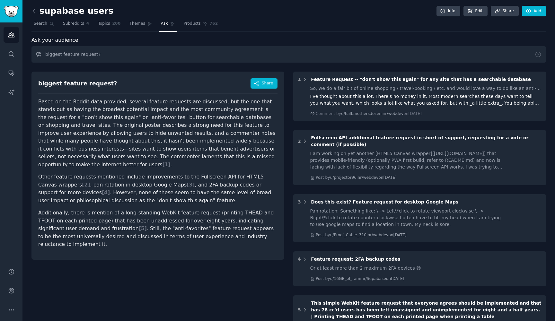
click at [321, 0] on div "supabase users Info Edit Share Add Search Subreddits 4 Topics 200 Themes Ask Pr…" at bounding box center [288, 240] width 533 height 481
click at [114, 56] on input "biggest feature request?" at bounding box center [288, 54] width 515 height 16
type input "biggest feature request for supabase"
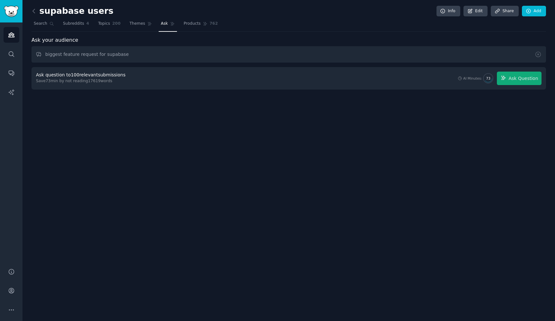
click at [537, 85] on div "Ask question to 100 relevant submissions Save 73 min by not reading 17619 words…" at bounding box center [288, 78] width 515 height 22
click at [529, 80] on span "Ask Question" at bounding box center [524, 78] width 30 height 7
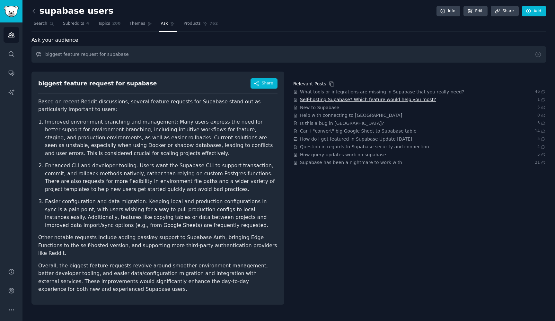
click at [330, 101] on span "Self-hosting Supabase? Which feature would help you most?" at bounding box center [368, 99] width 136 height 7
